Goal: Ask a question

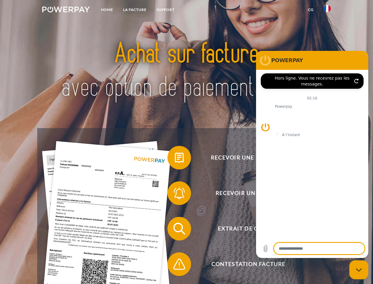
click at [66, 10] on img at bounding box center [66, 9] width 48 height 6
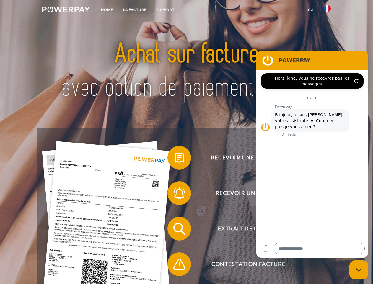
click at [327, 10] on img at bounding box center [327, 8] width 7 height 7
click at [311, 10] on link "CG" at bounding box center [311, 9] width 16 height 11
click at [175, 159] on span at bounding box center [171, 158] width 30 height 30
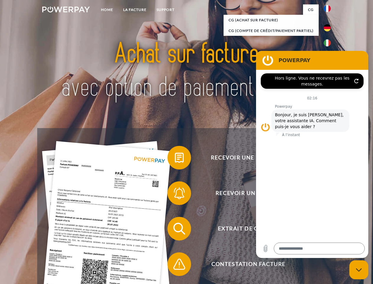
click at [175, 194] on span at bounding box center [171, 193] width 30 height 30
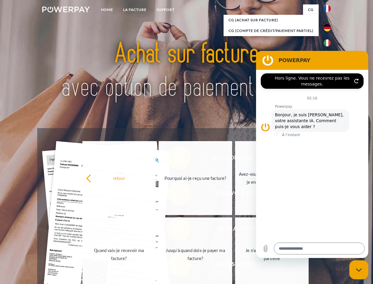
click at [175, 230] on link "Jusqu'à quand dois-je payer ma facture?" at bounding box center [196, 254] width 74 height 74
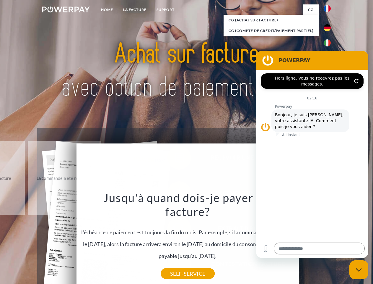
click at [359, 269] on icon "Fermer la fenêtre de messagerie" at bounding box center [359, 270] width 6 height 4
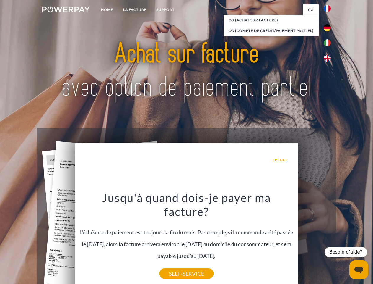
type textarea "*"
